Goal: Check status

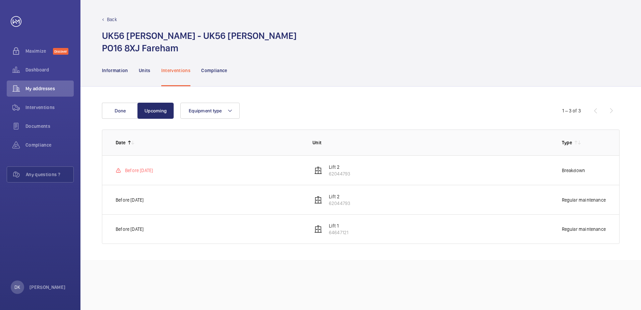
click at [419, 69] on div "Information Units Interventions Compliance" at bounding box center [360, 70] width 517 height 32
